Goal: Check status: Check status

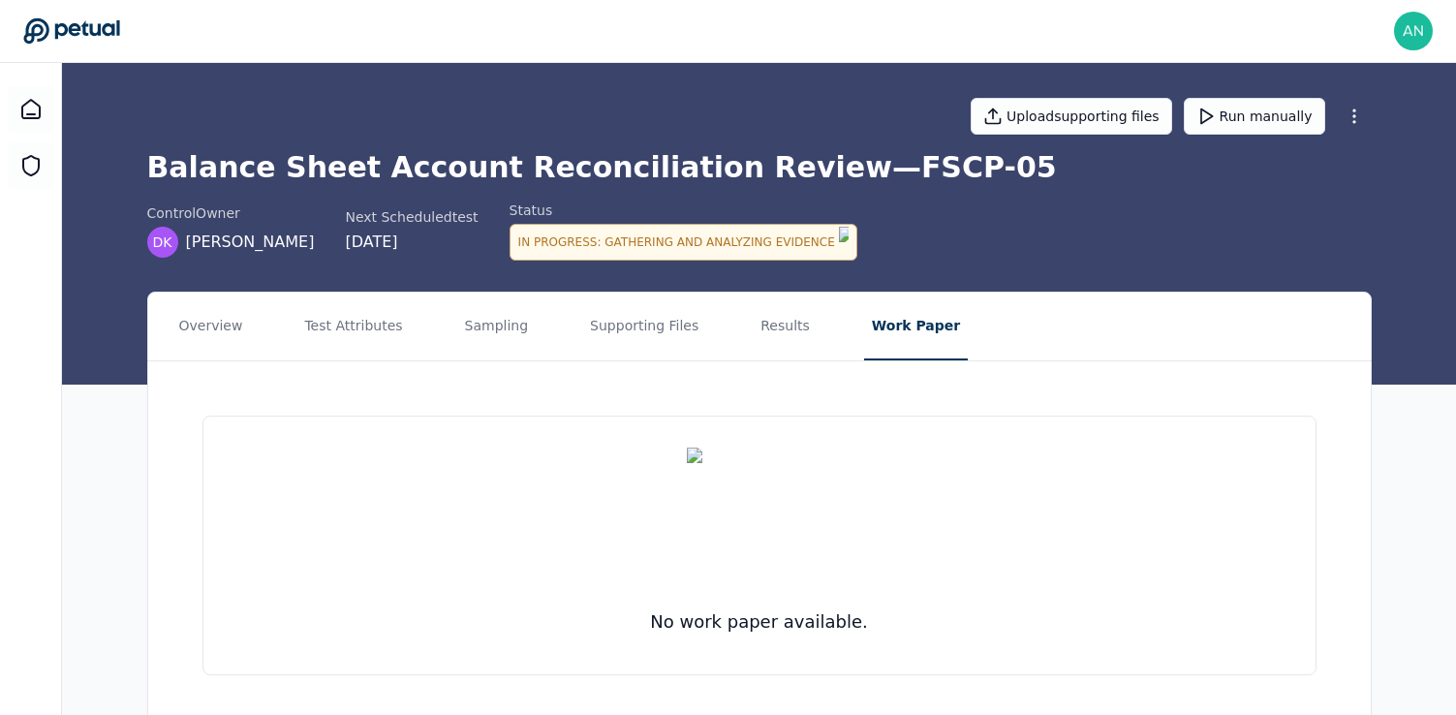
click at [1100, 206] on div "control Owner DK [PERSON_NAME] Next Scheduled test [DATE] Status In Progress : …" at bounding box center [759, 231] width 1225 height 60
click at [980, 231] on div "control Owner DK [PERSON_NAME] Next Scheduled test [DATE] Status In Progress : …" at bounding box center [759, 231] width 1225 height 60
